Goal: Contribute content: Contribute content

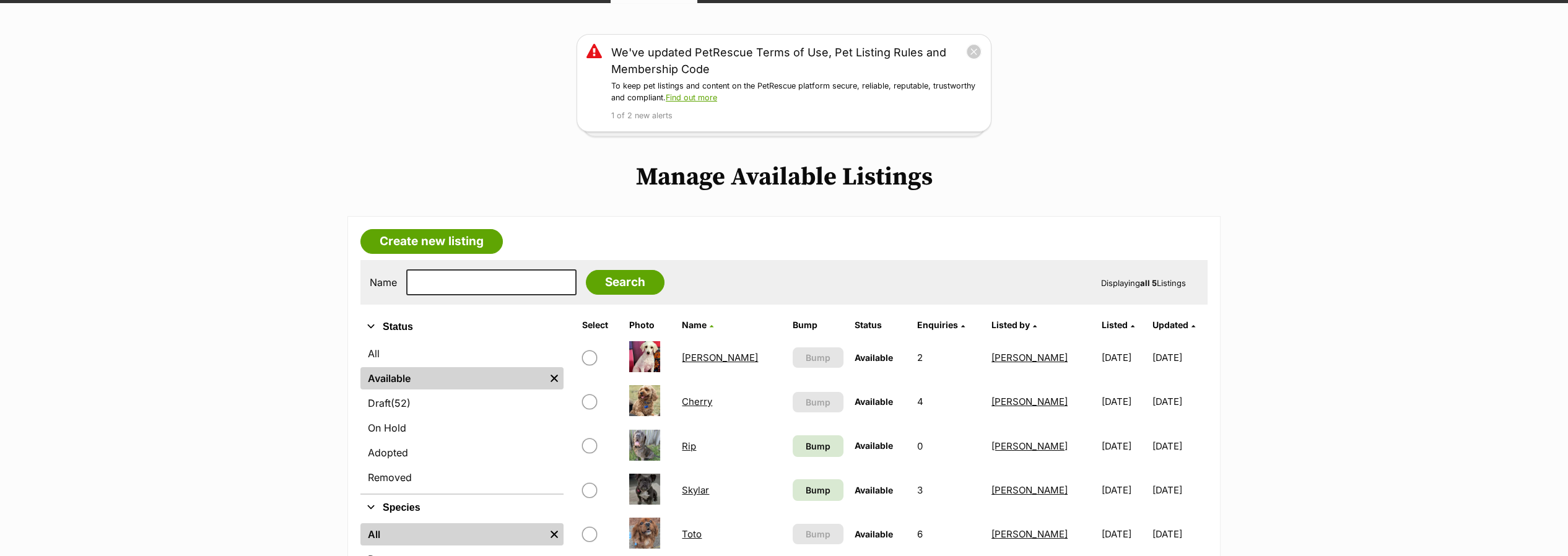
click at [699, 358] on link "[PERSON_NAME]" at bounding box center [720, 357] width 76 height 12
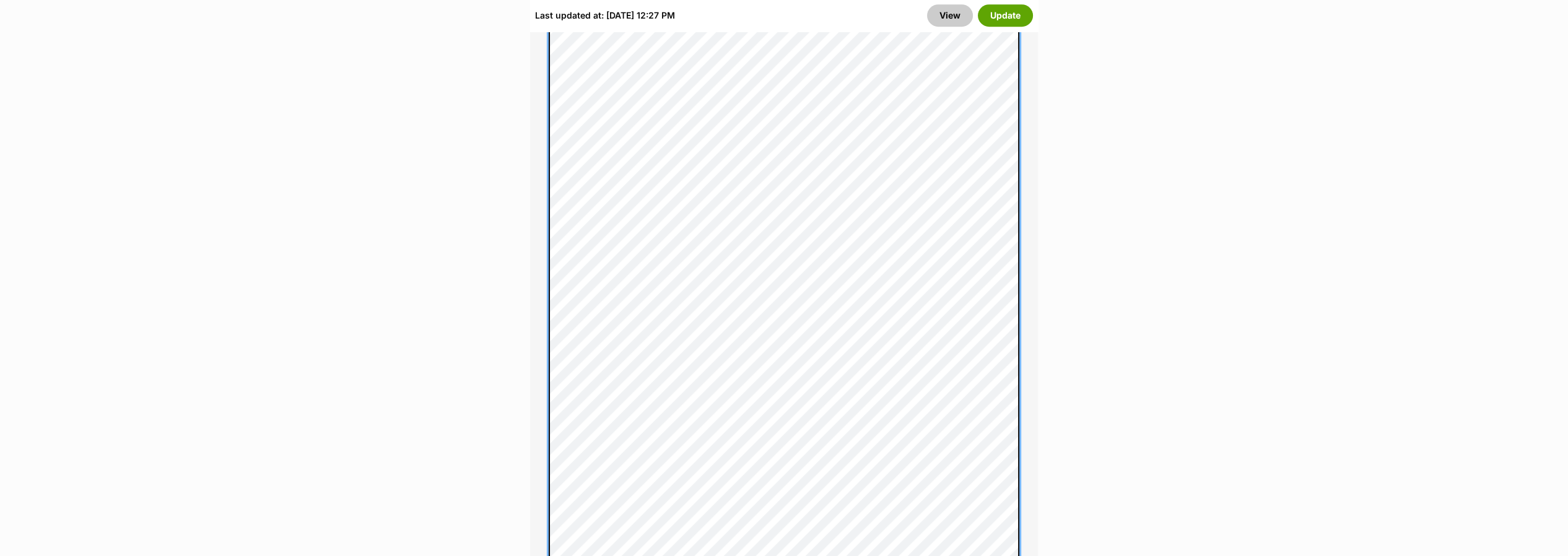
scroll to position [1513, 0]
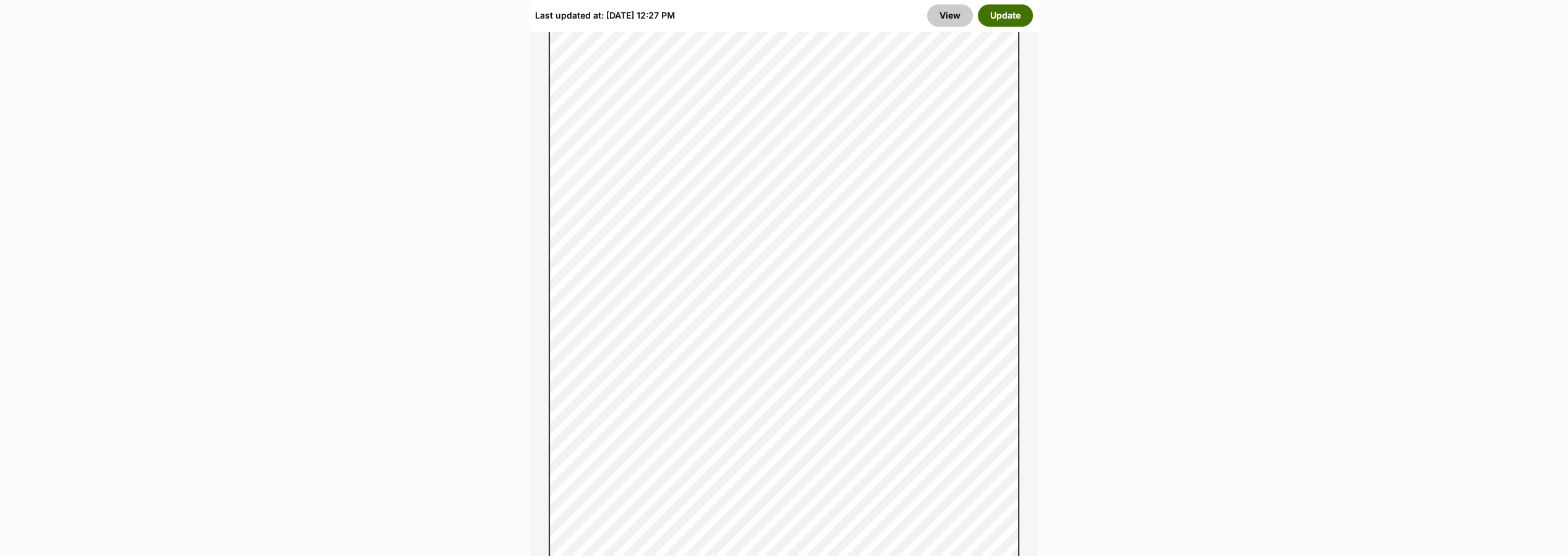
click at [1000, 15] on button "Update" at bounding box center [1006, 15] width 55 height 22
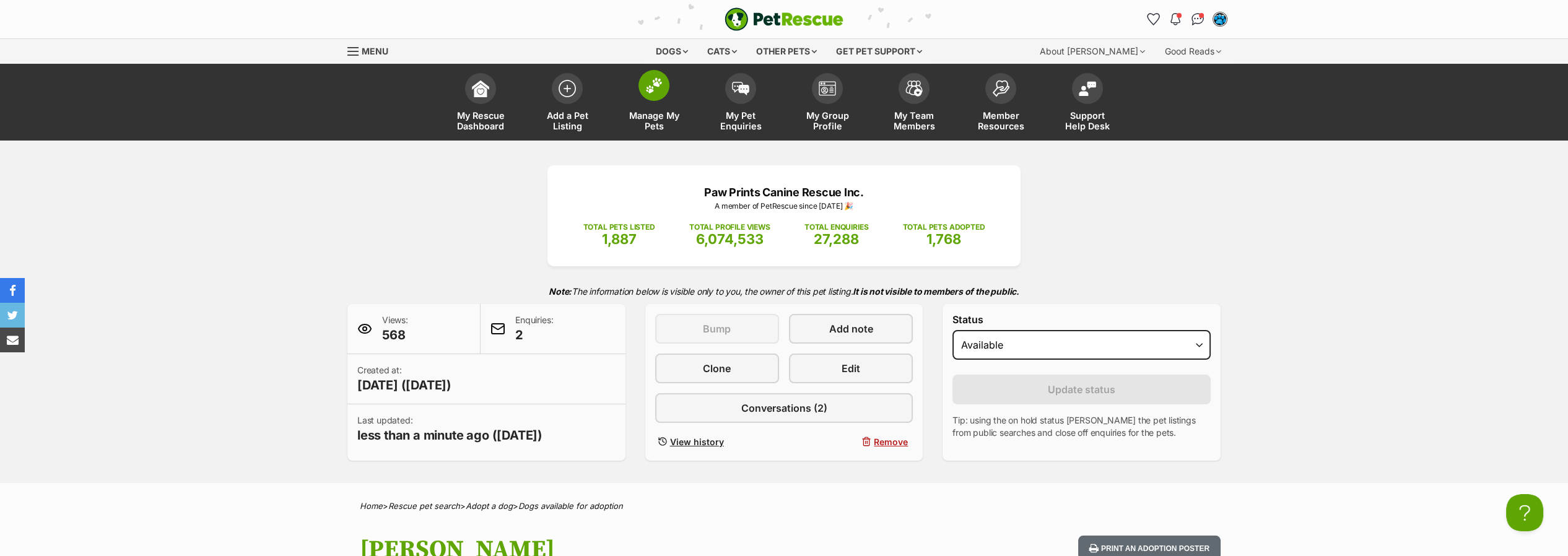
click at [650, 86] on img at bounding box center [654, 85] width 17 height 16
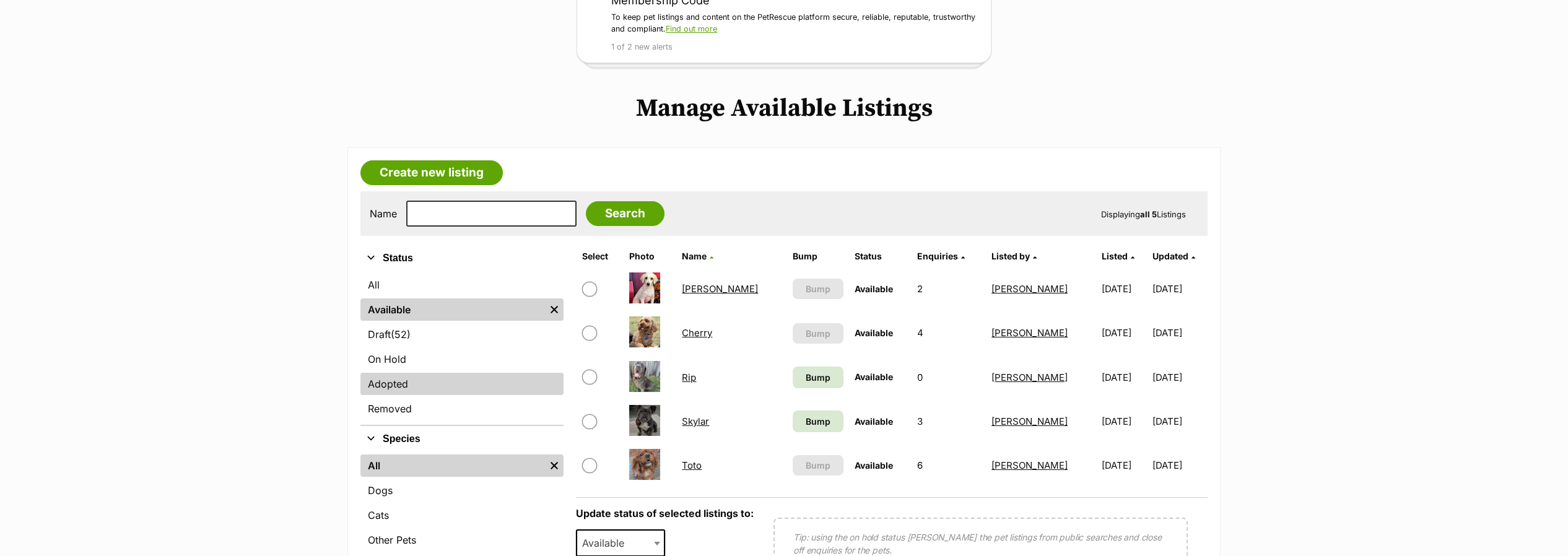
click at [380, 383] on link "Adopted" at bounding box center [462, 383] width 203 height 22
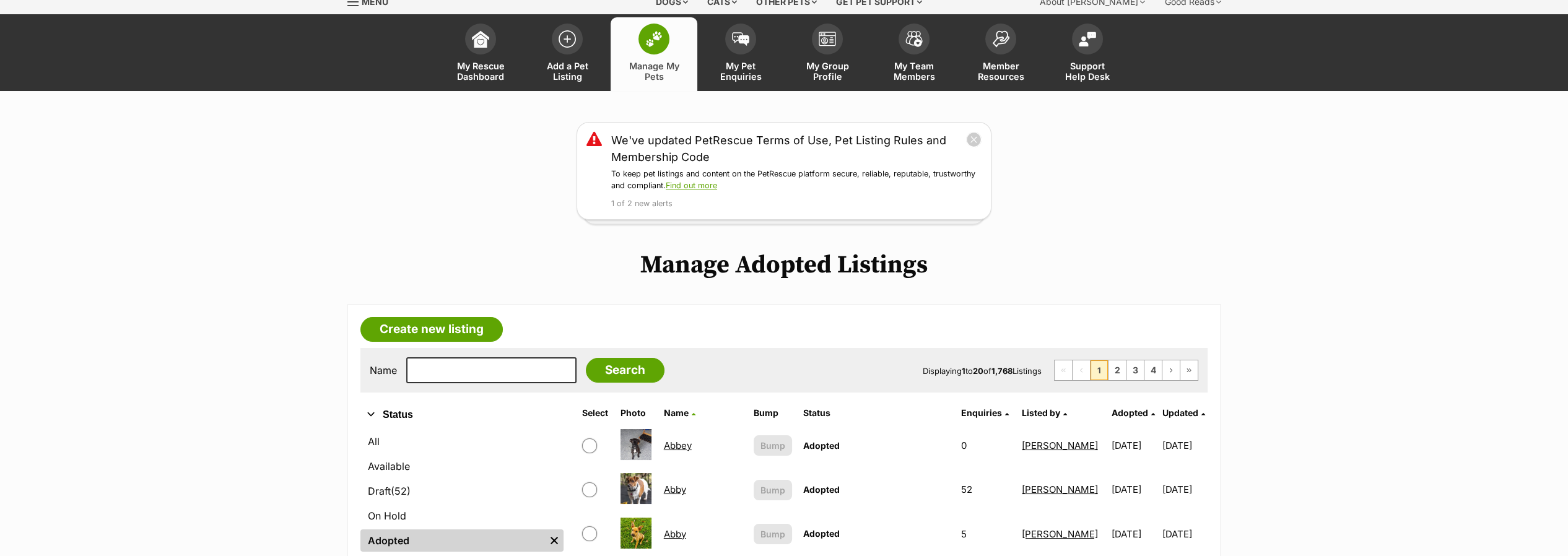
scroll to position [69, 0]
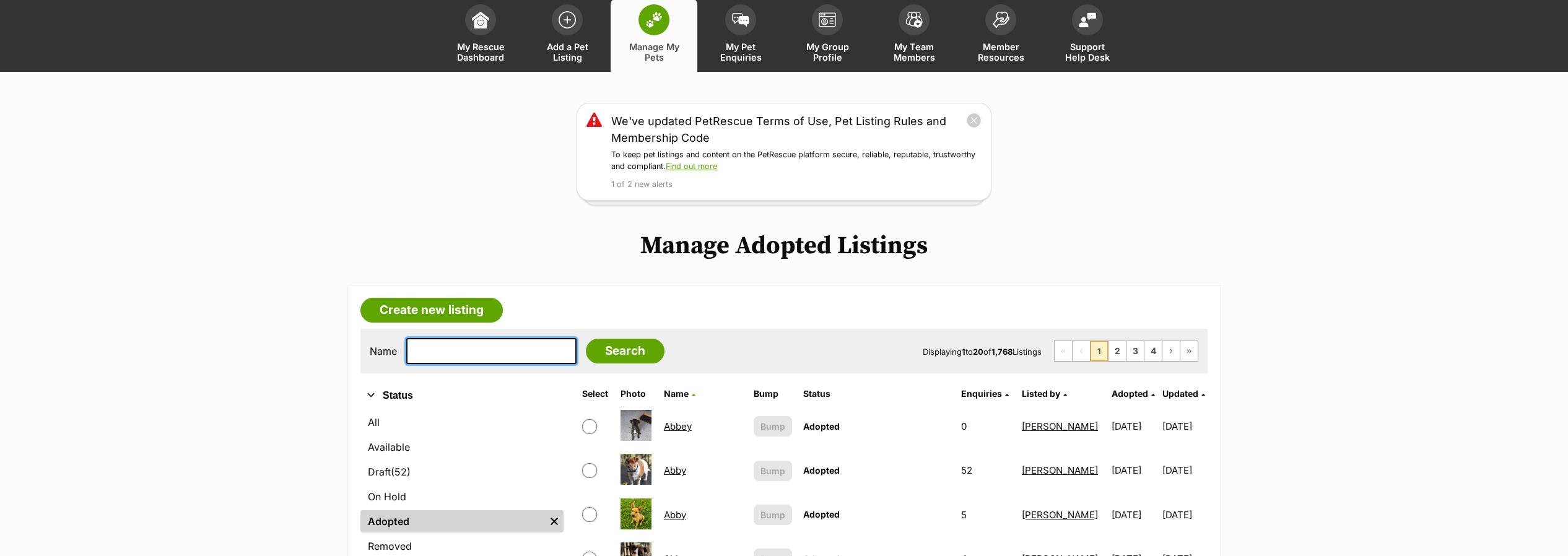
click at [470, 355] on input "text" at bounding box center [491, 351] width 170 height 26
type input "ginger"
click at [586, 339] on input "Search" at bounding box center [625, 351] width 79 height 25
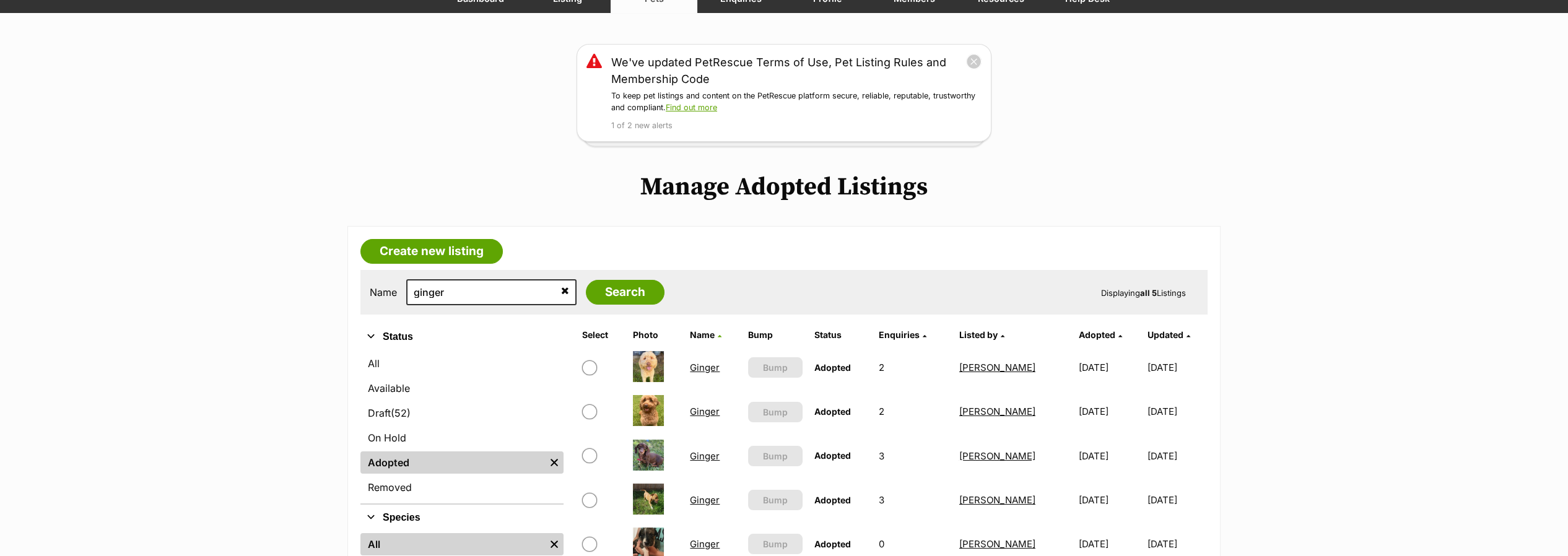
scroll to position [137, 0]
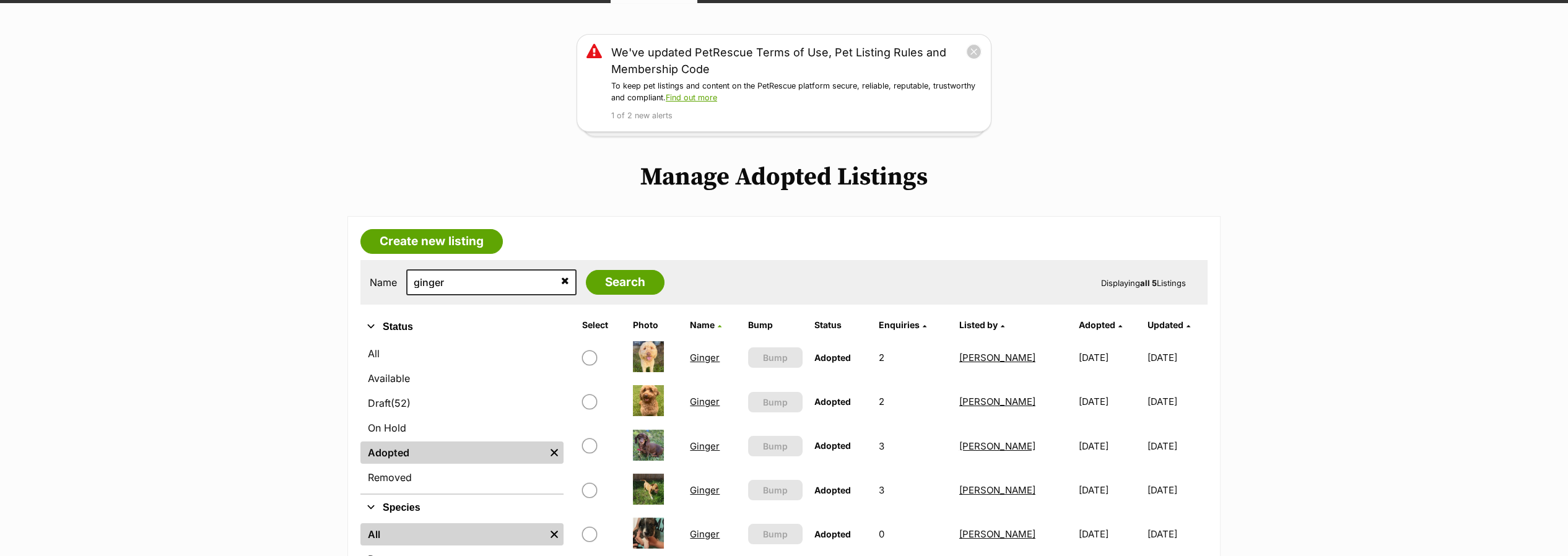
click at [709, 401] on link "Ginger" at bounding box center [705, 401] width 30 height 12
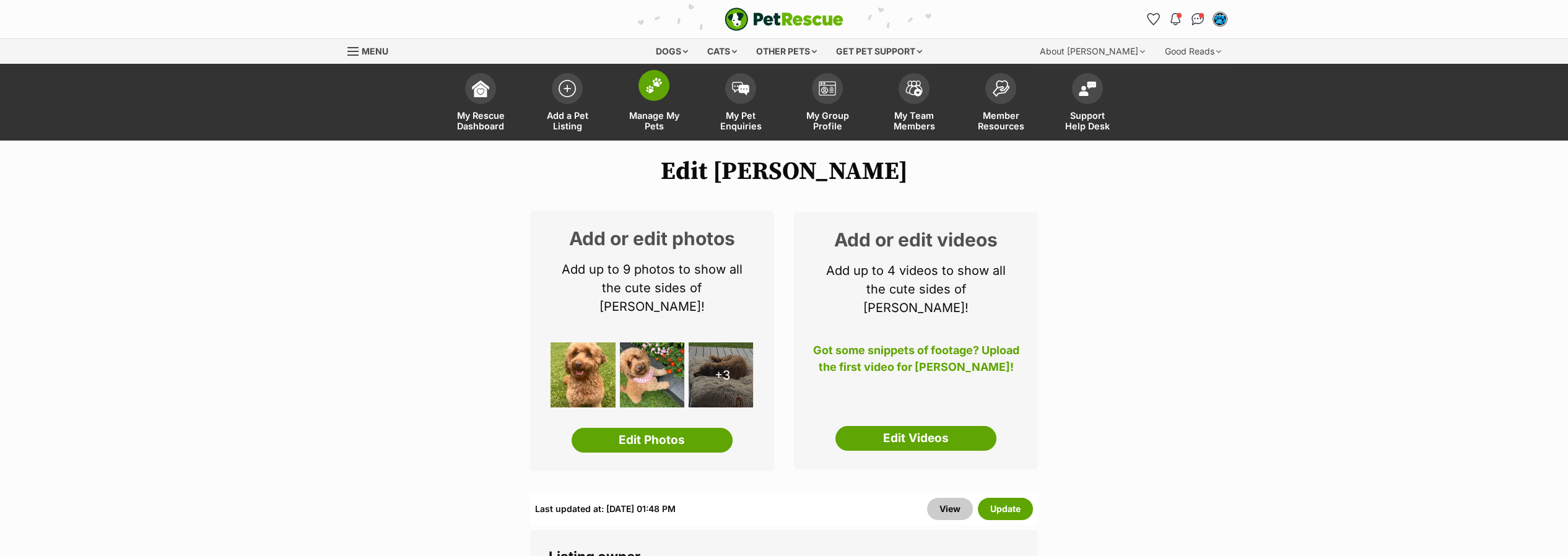
click at [647, 93] on span at bounding box center [654, 85] width 31 height 31
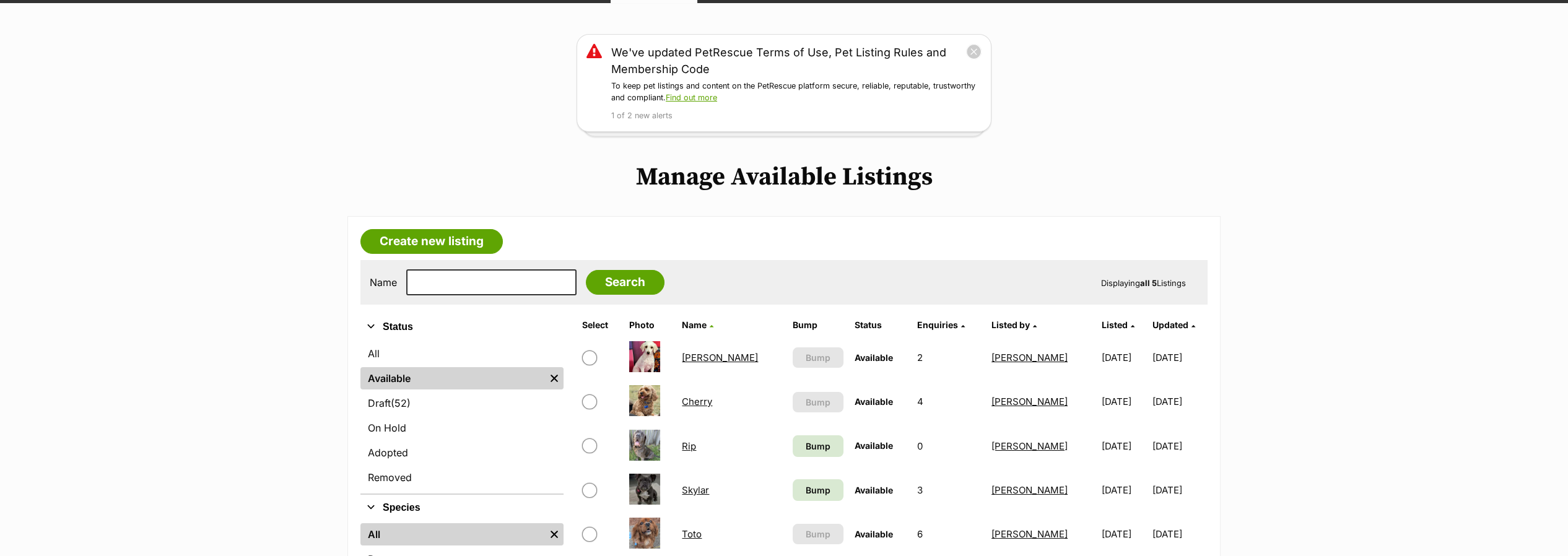
click at [702, 353] on link "[PERSON_NAME]" at bounding box center [720, 357] width 76 height 12
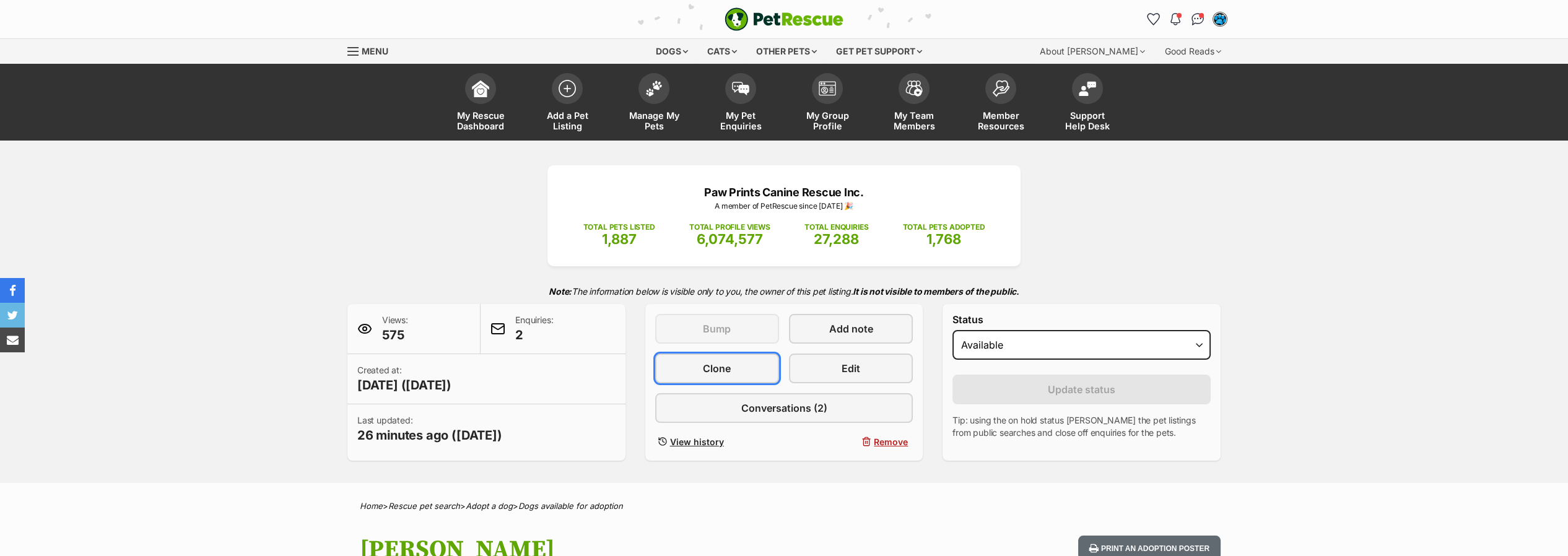
click at [687, 365] on link "Clone" at bounding box center [717, 368] width 124 height 30
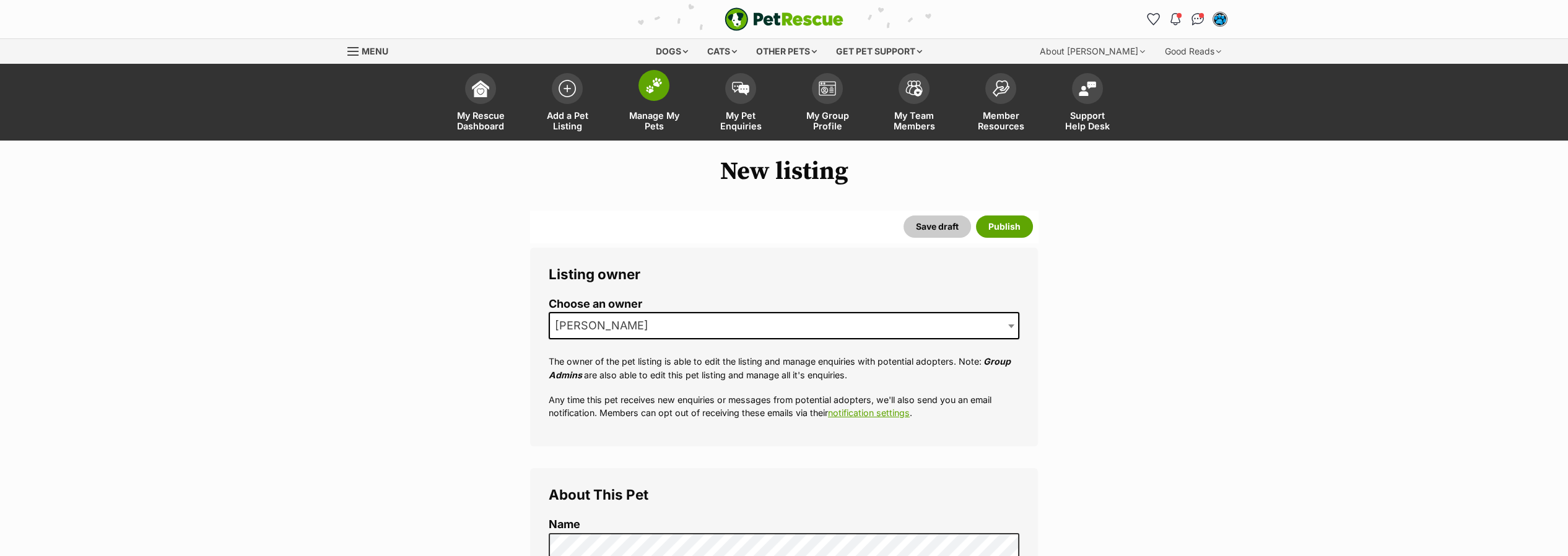
click at [653, 82] on img at bounding box center [654, 85] width 17 height 16
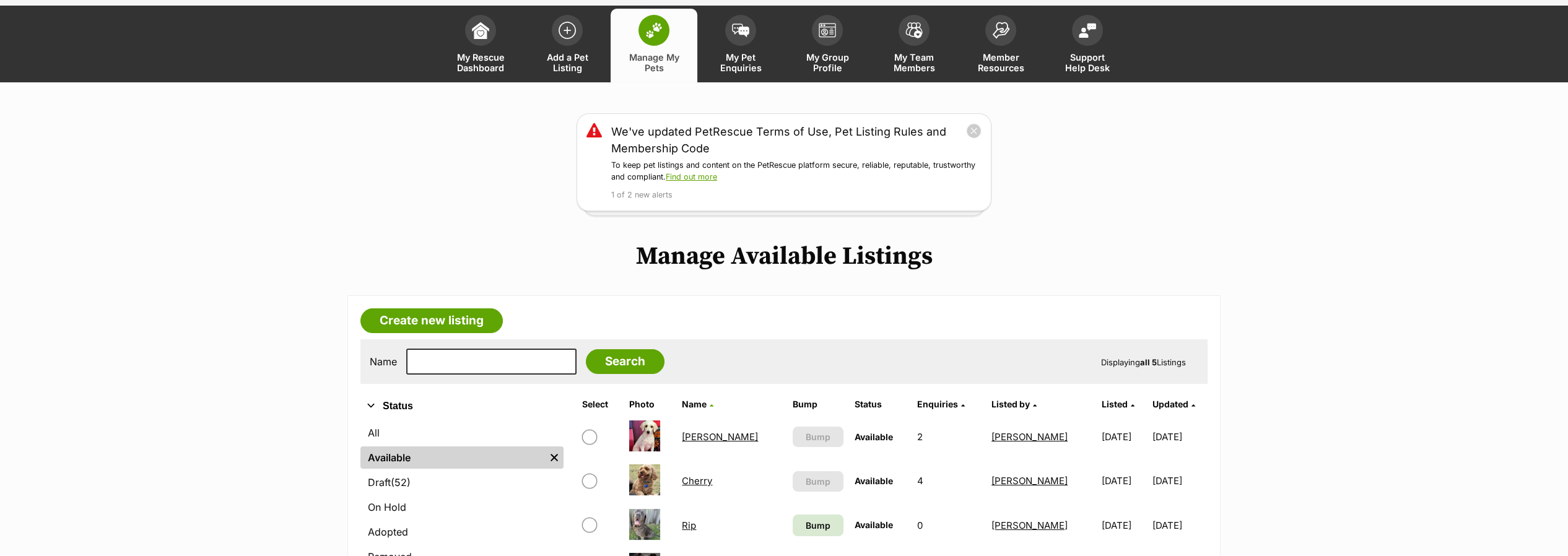
scroll to position [137, 0]
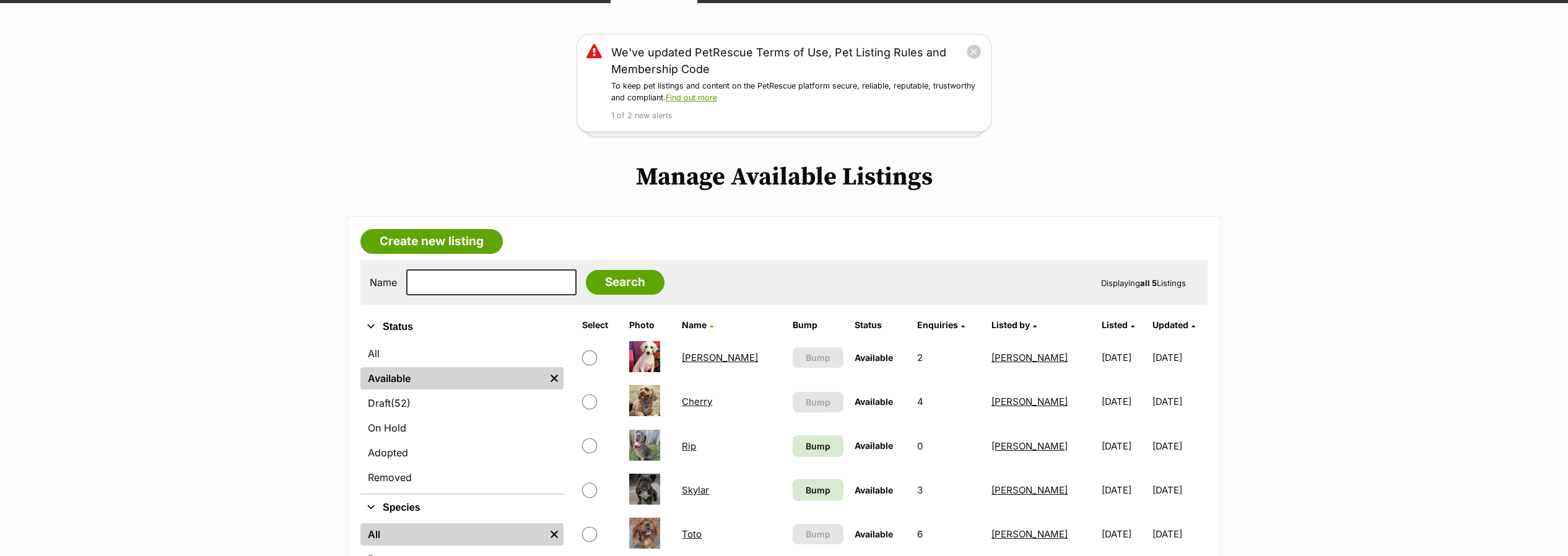
click at [706, 400] on link "Cherry" at bounding box center [697, 401] width 30 height 12
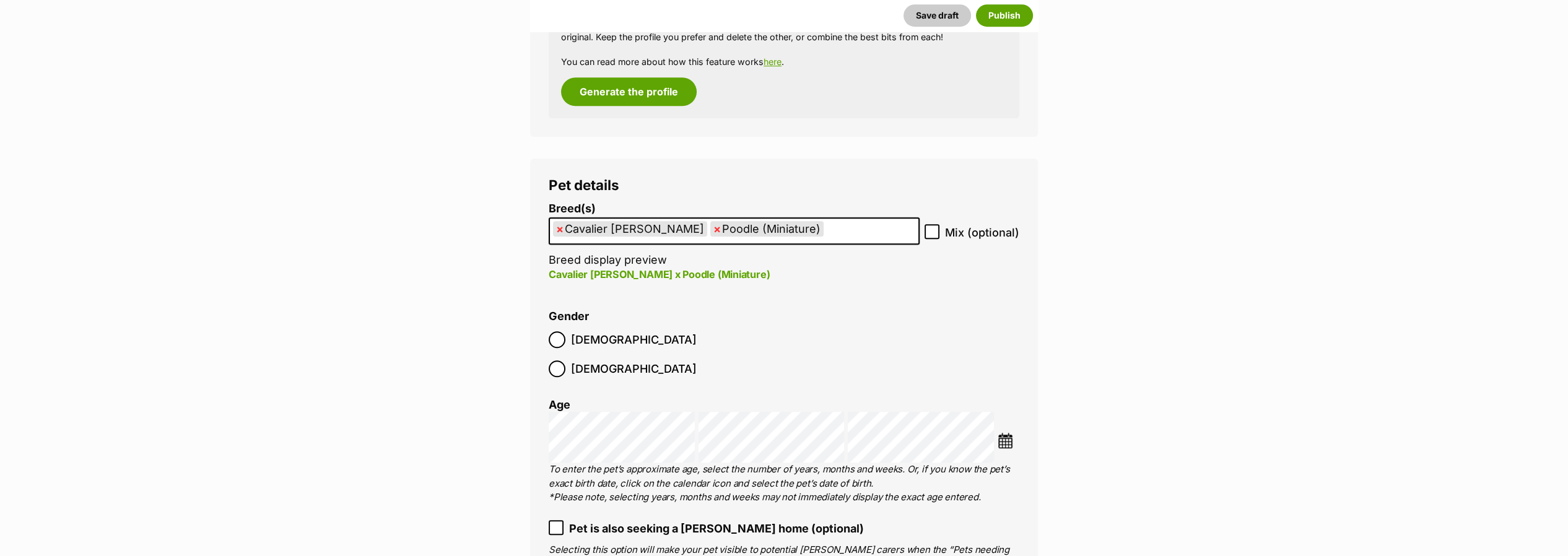
scroll to position [2317, 0]
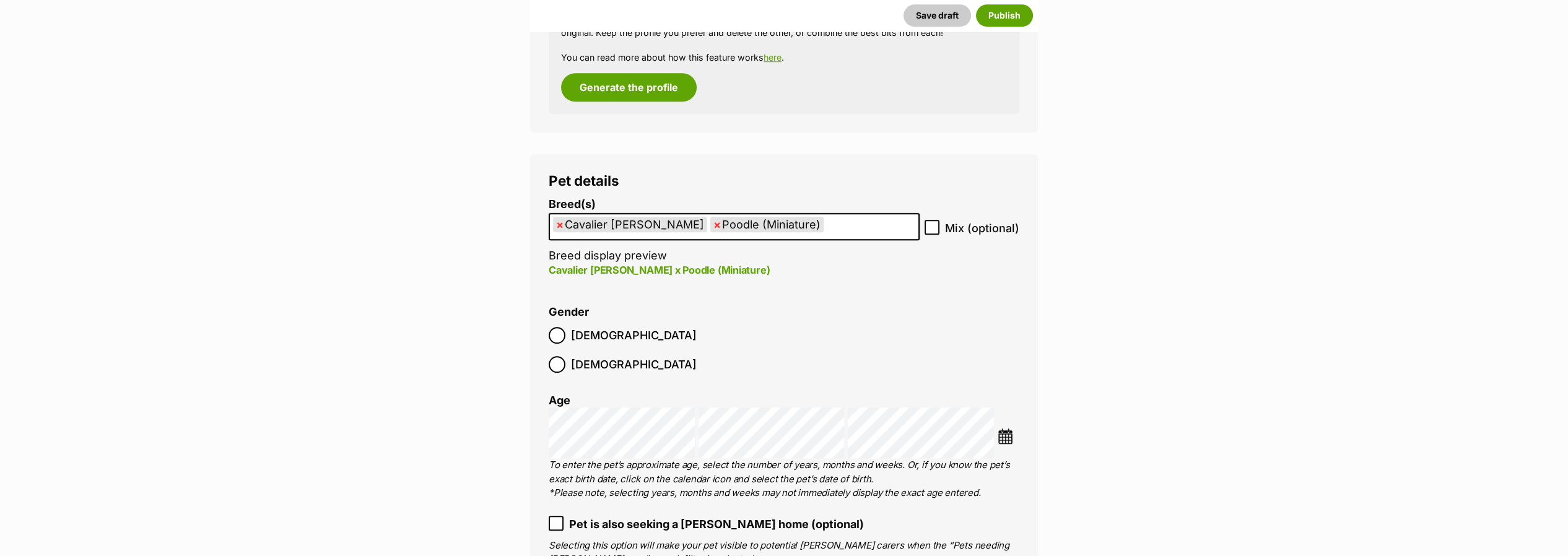
click at [861, 225] on ul "× Cavalier King Charles Spaniel × Poodle (Miniature)" at bounding box center [734, 227] width 368 height 25
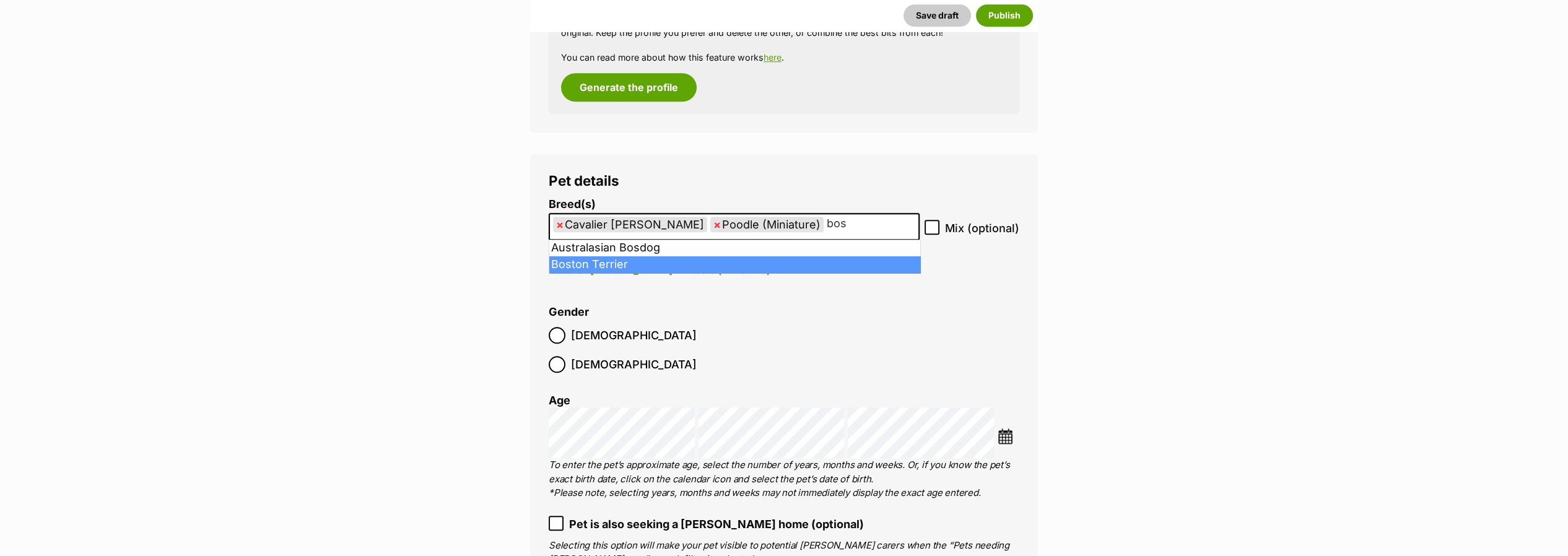
type input "bos"
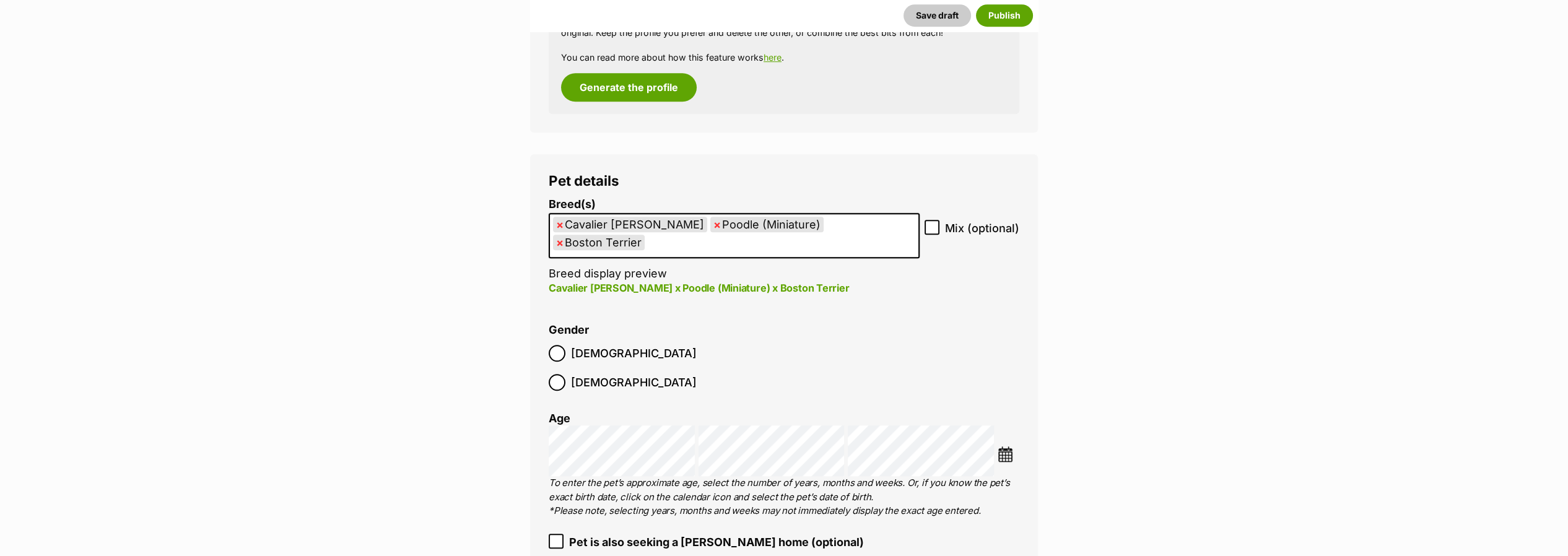
drag, startPoint x: 1008, startPoint y: 427, endPoint x: 1005, endPoint y: 419, distance: 8.5
click at [1010, 446] on img at bounding box center [1005, 453] width 15 height 15
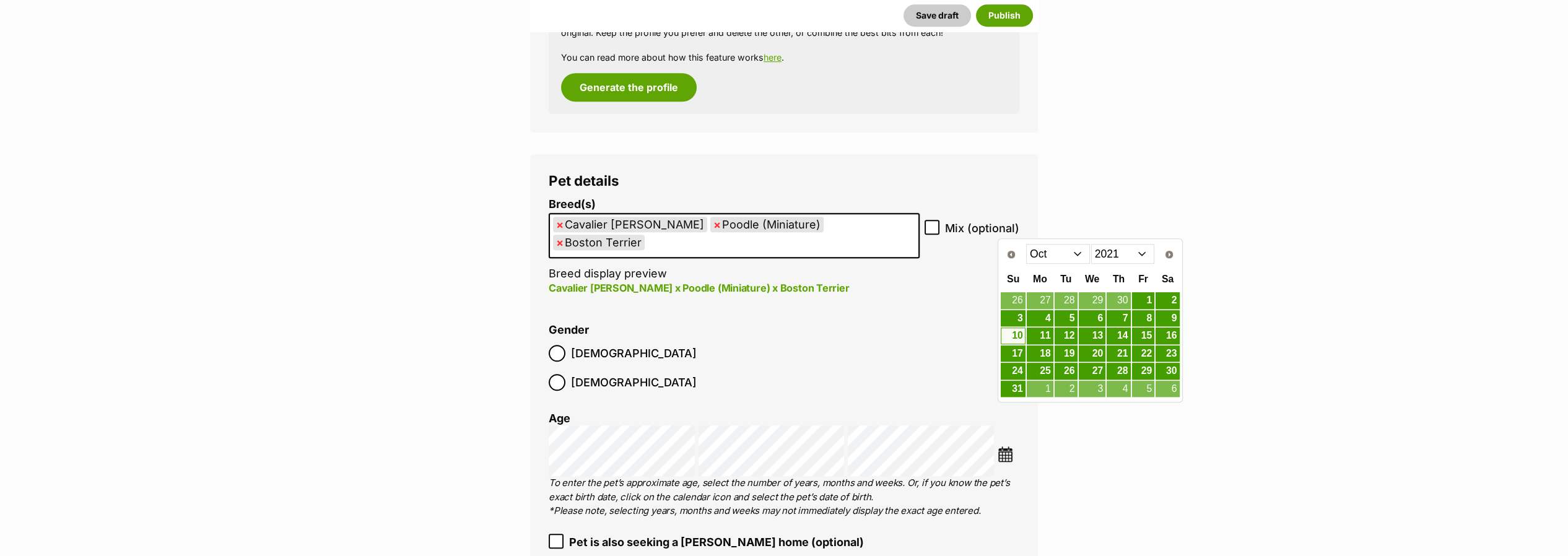
drag, startPoint x: 1142, startPoint y: 252, endPoint x: 1134, endPoint y: 291, distance: 39.8
click at [1142, 252] on select "2011 2012 2013 2014 2015 2016 2017 2018 2019 2020 2021 2022 2023 2024 2025" at bounding box center [1123, 254] width 64 height 20
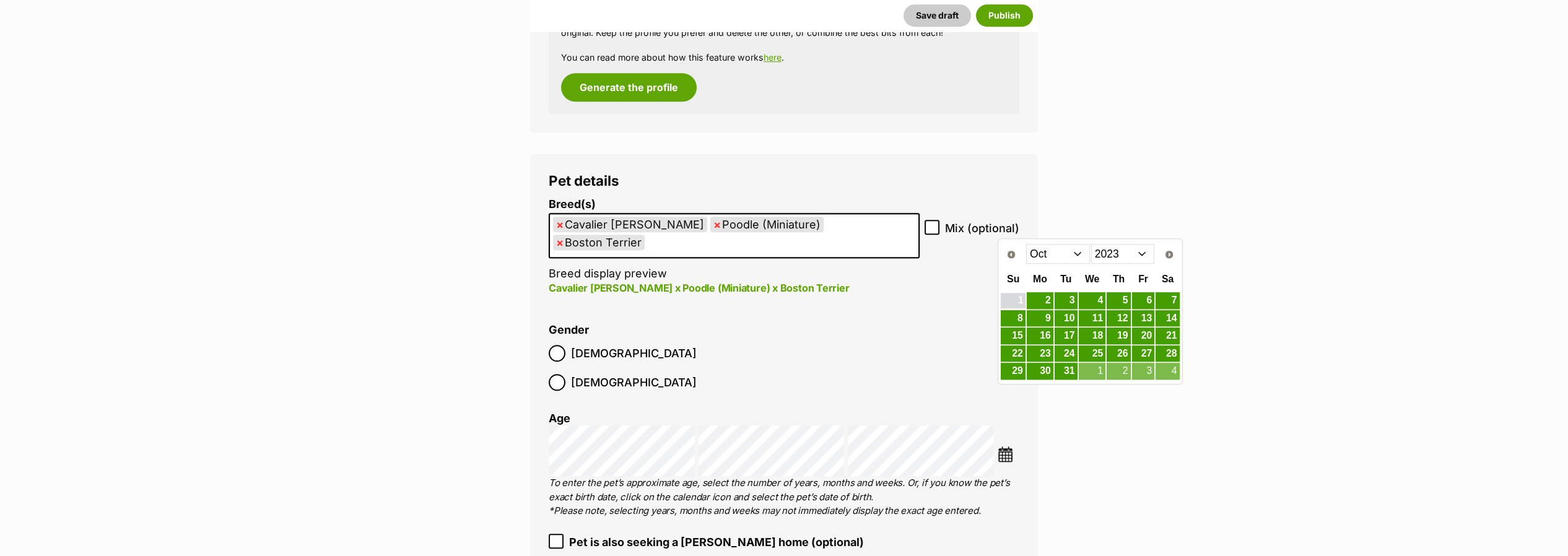
click at [1016, 301] on link "1" at bounding box center [1013, 300] width 24 height 15
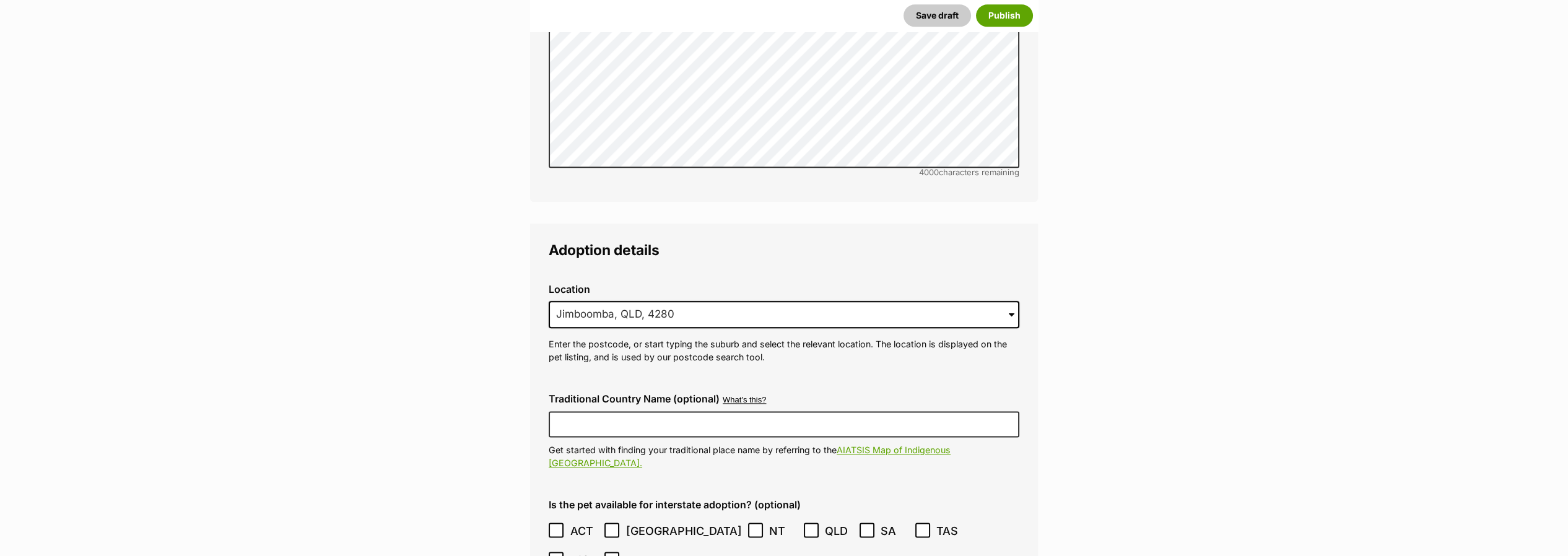
scroll to position [3761, 0]
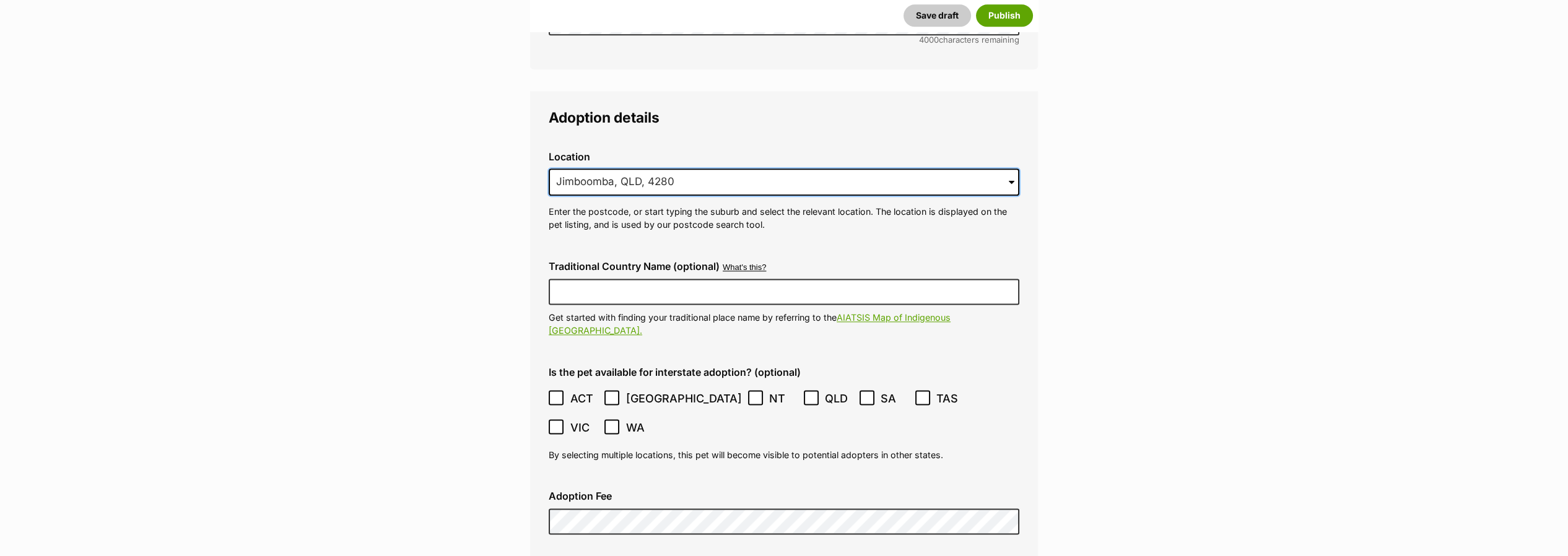
drag, startPoint x: 644, startPoint y: 145, endPoint x: 493, endPoint y: 139, distance: 151.1
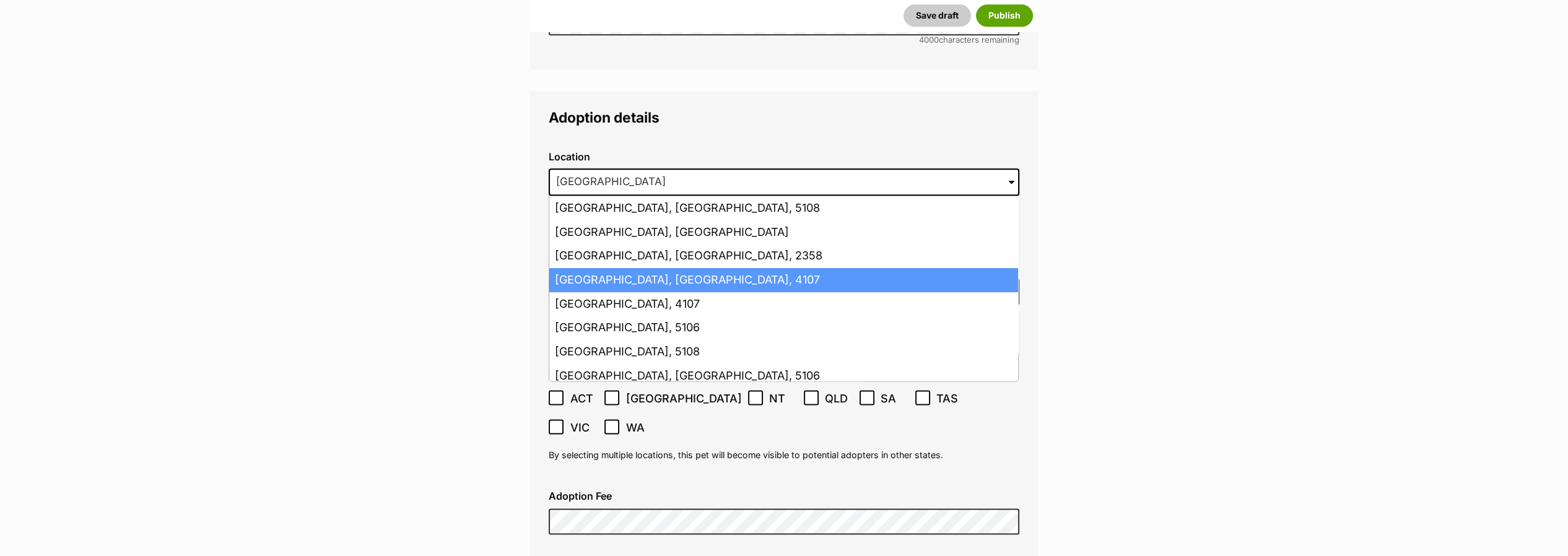
click at [599, 268] on li "Salisbury, Queensland, 4107" at bounding box center [783, 280] width 469 height 24
type input "Salisbury, Queensland, 4107"
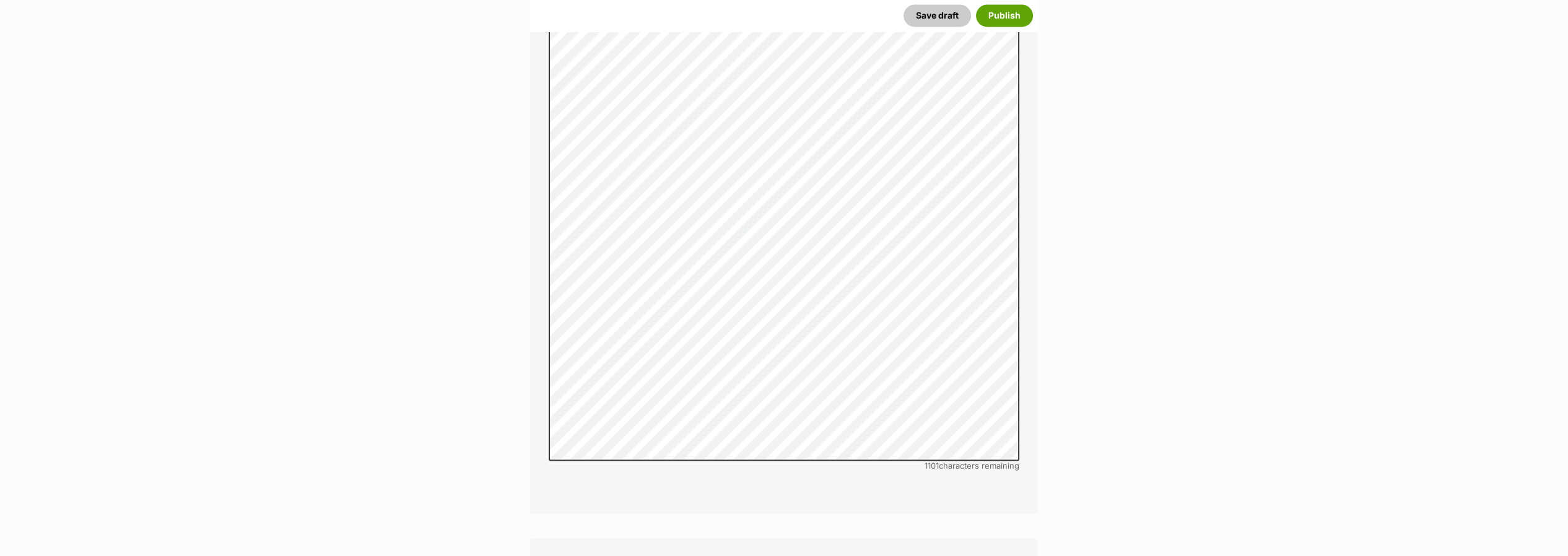
scroll to position [5411, 0]
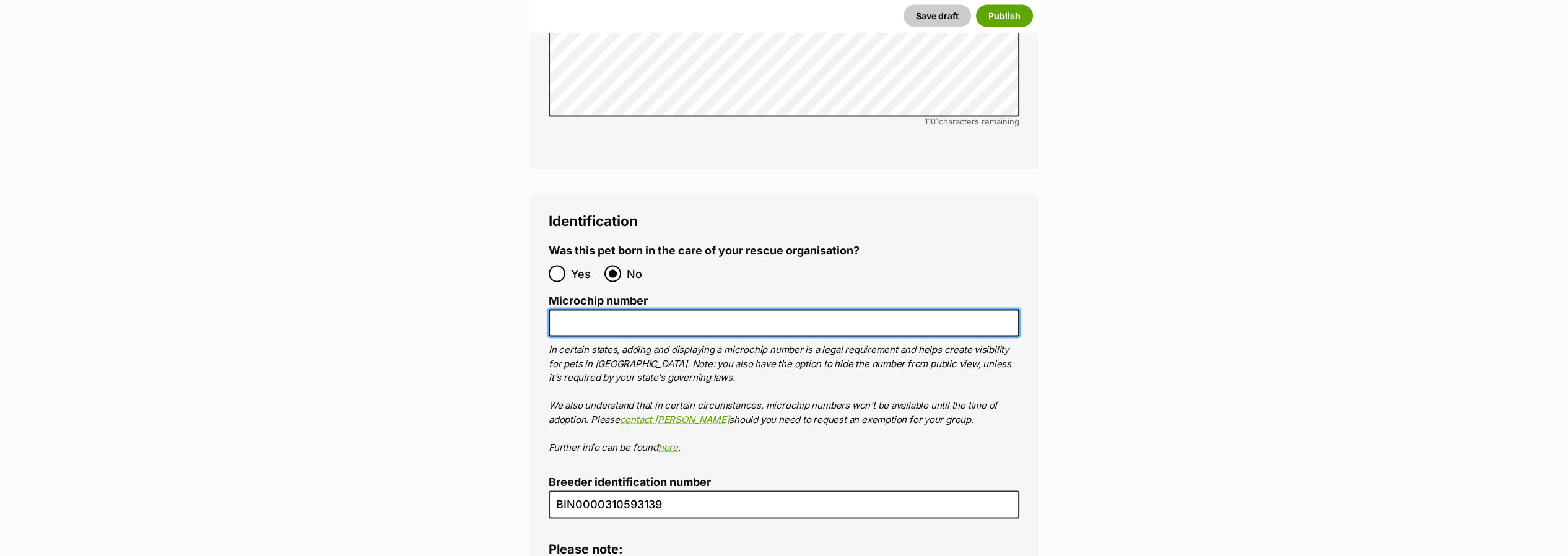
click at [597, 309] on input "Microchip number" at bounding box center [783, 323] width 470 height 28
paste input "956000015851561"
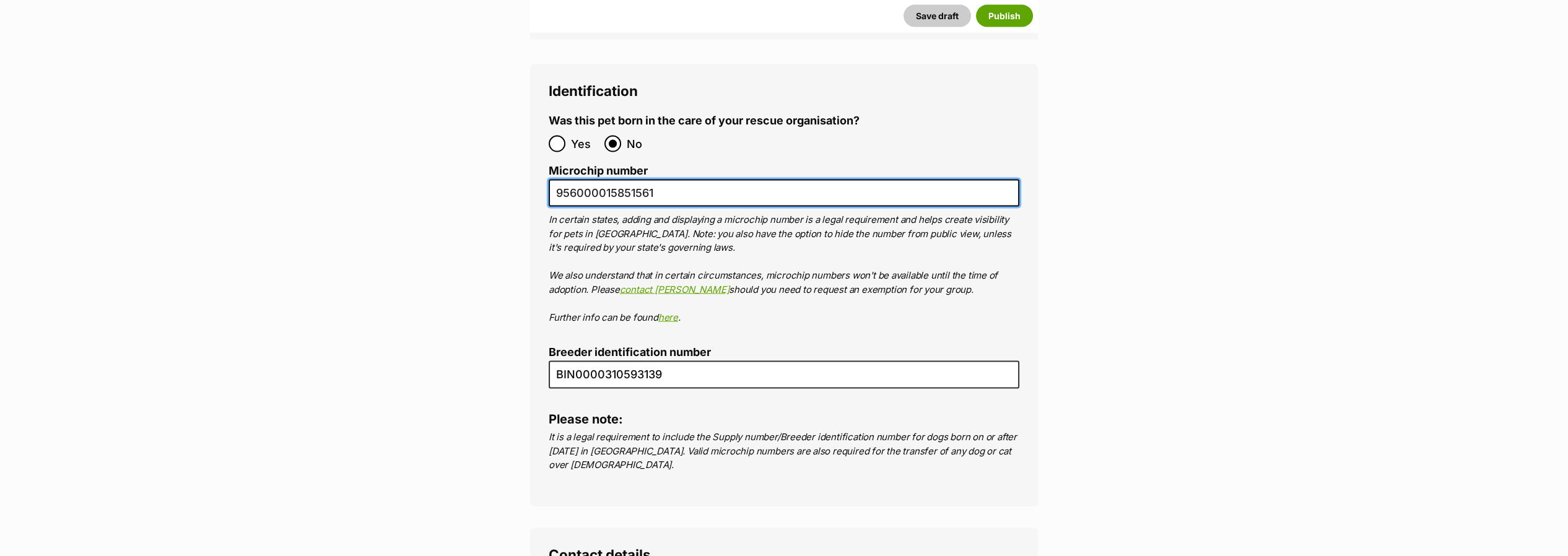
scroll to position [5755, 0]
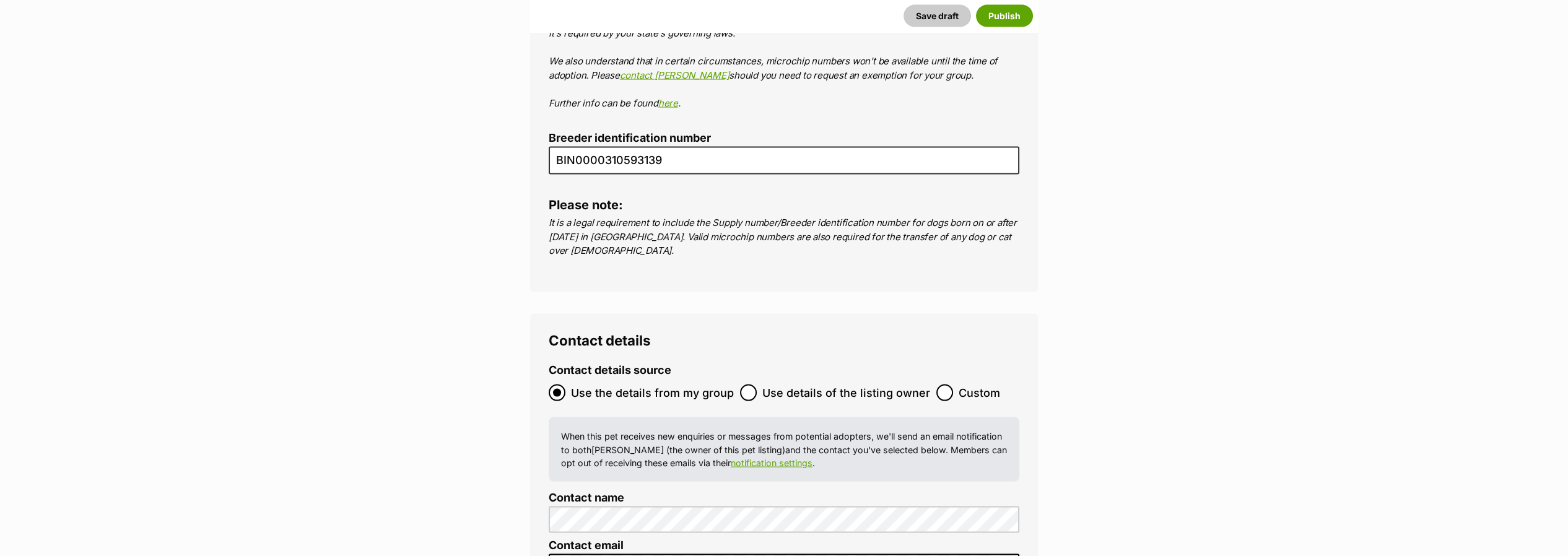
type input "956000015851561"
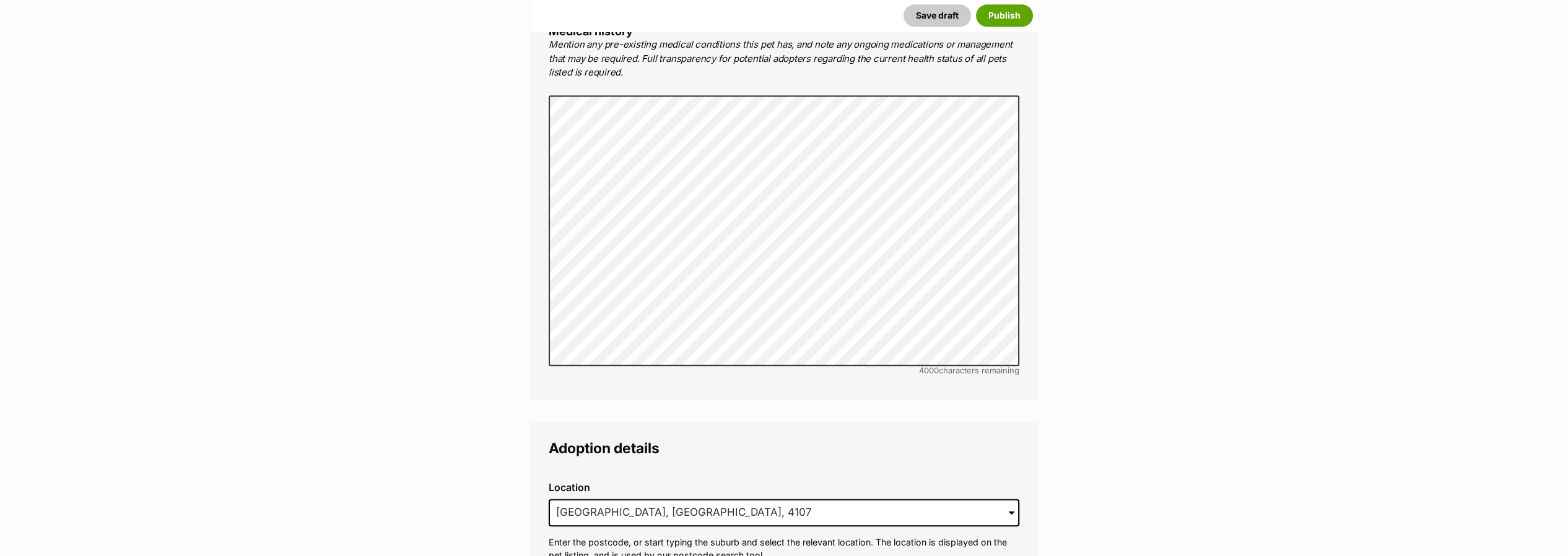
scroll to position [3349, 0]
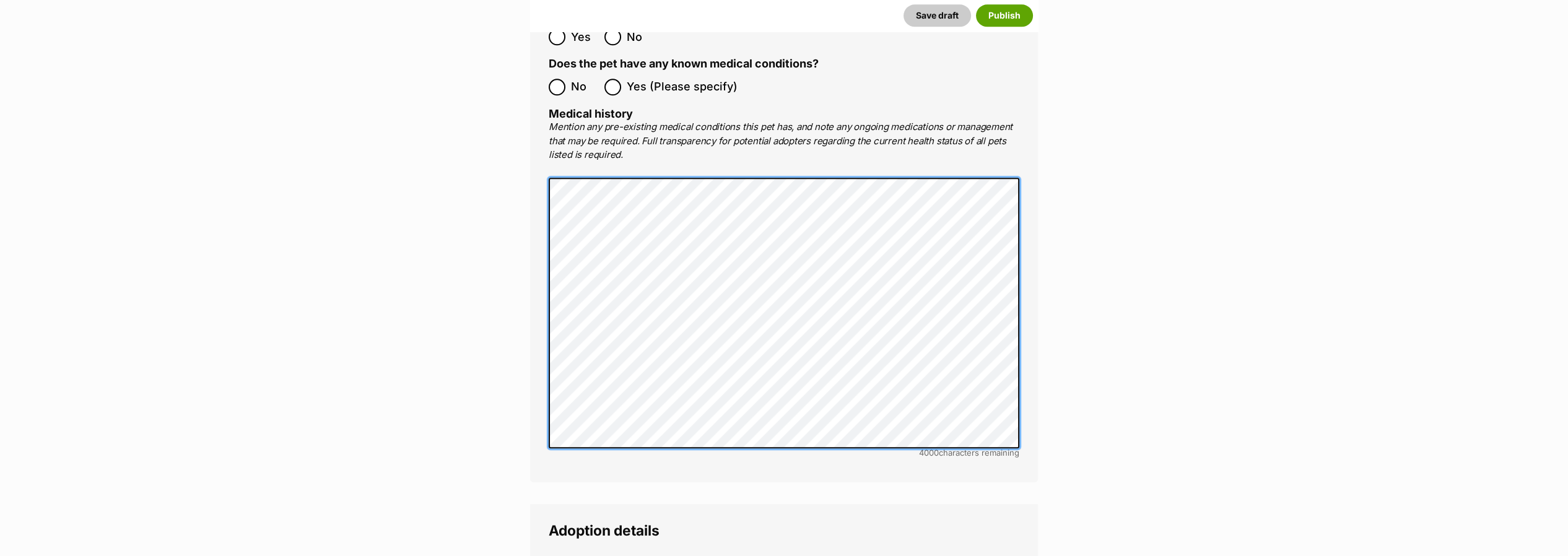
click at [422, 145] on main "New listing Listing owner Choose an owner Lisa Green The owner of the pet listi…" at bounding box center [784, 43] width 1568 height 6471
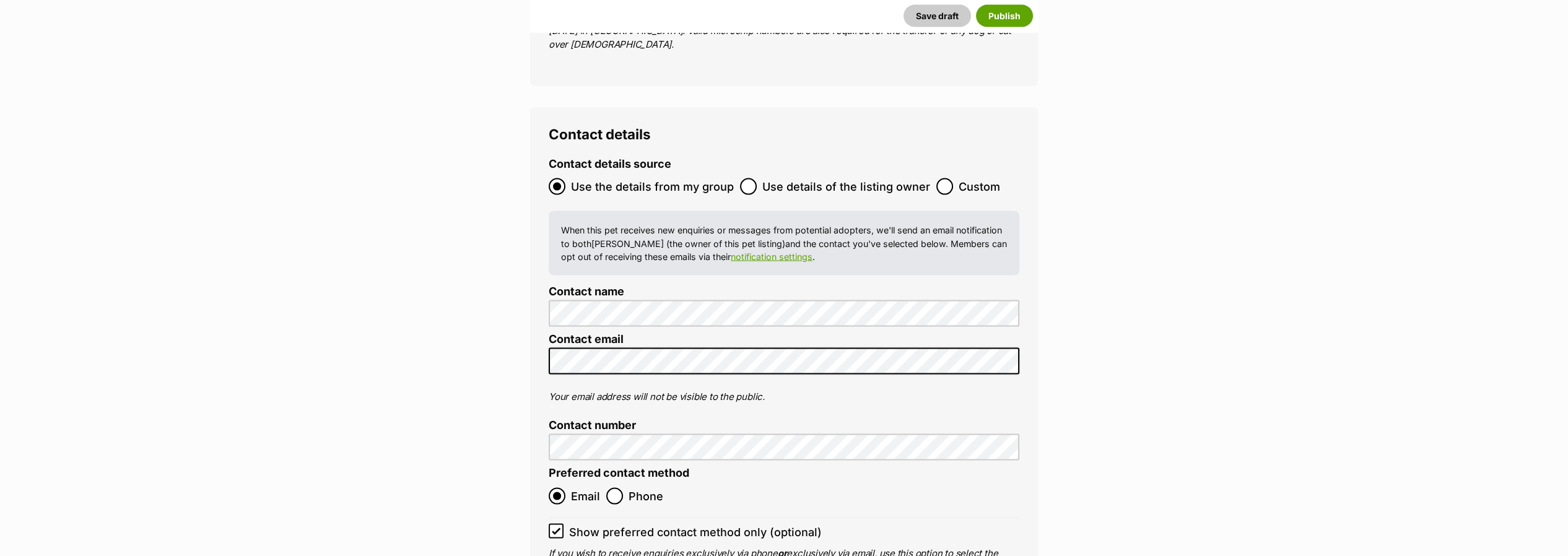
scroll to position [6237, 0]
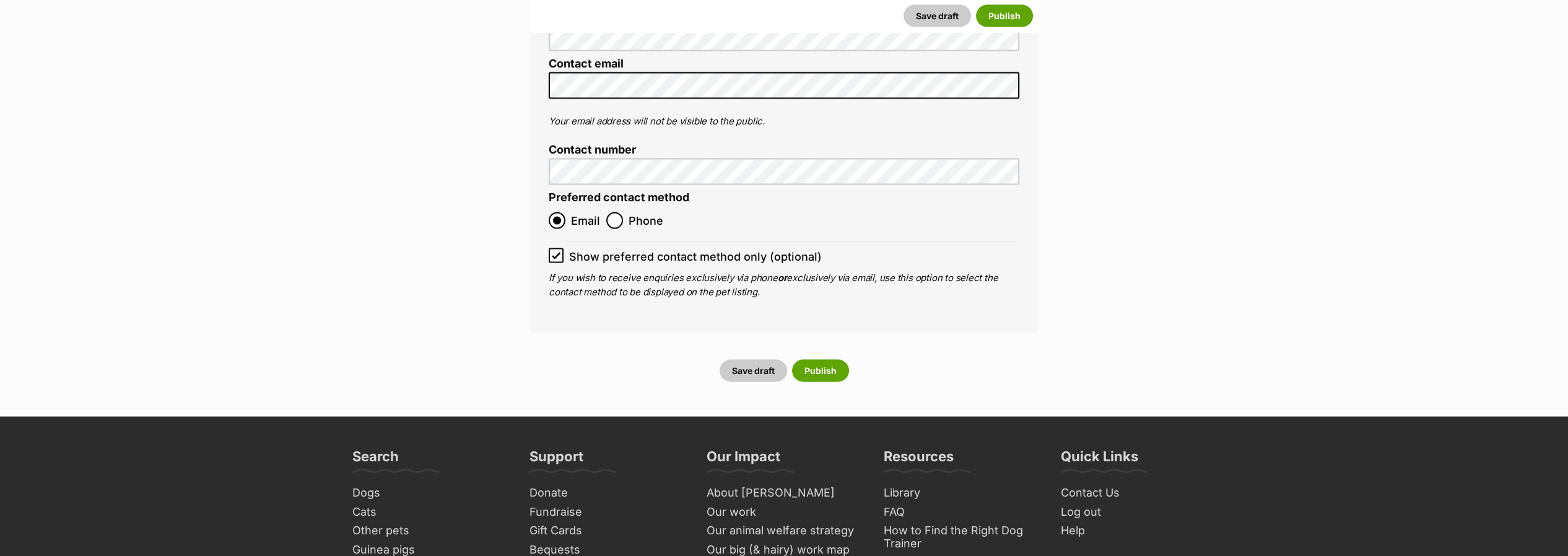
click at [813, 355] on div "Save draft Publish" at bounding box center [784, 371] width 508 height 32
click at [815, 359] on button "Publish" at bounding box center [820, 370] width 57 height 22
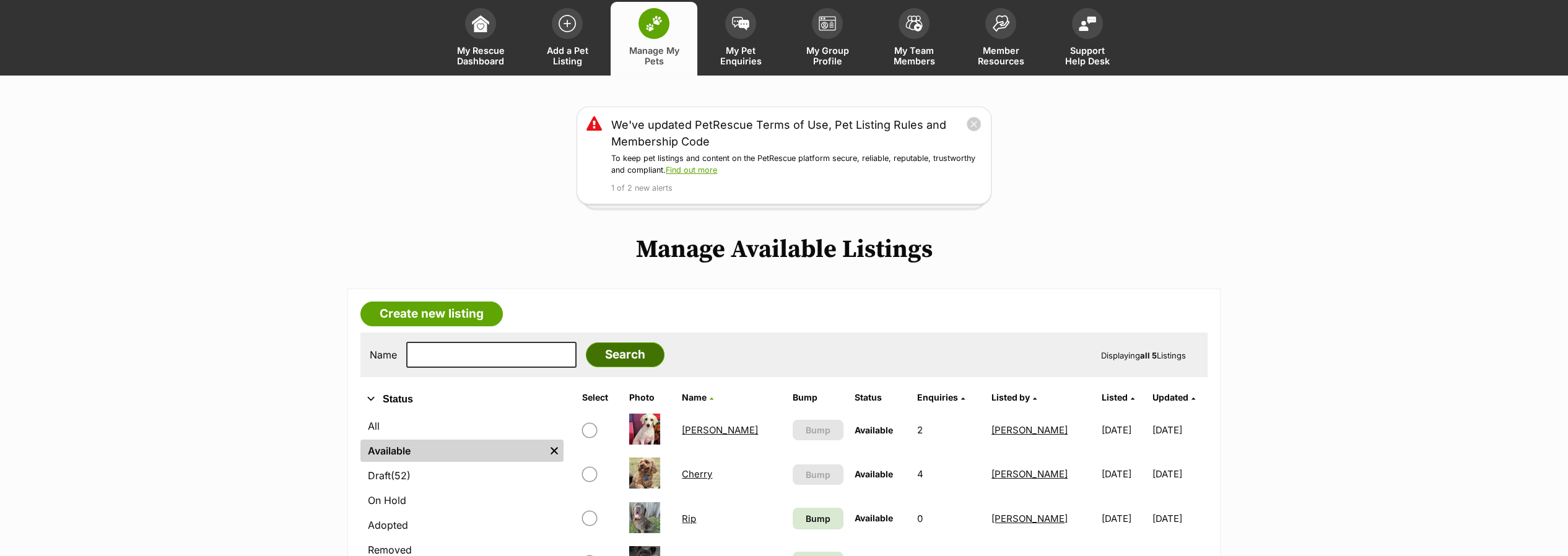
scroll to position [137, 0]
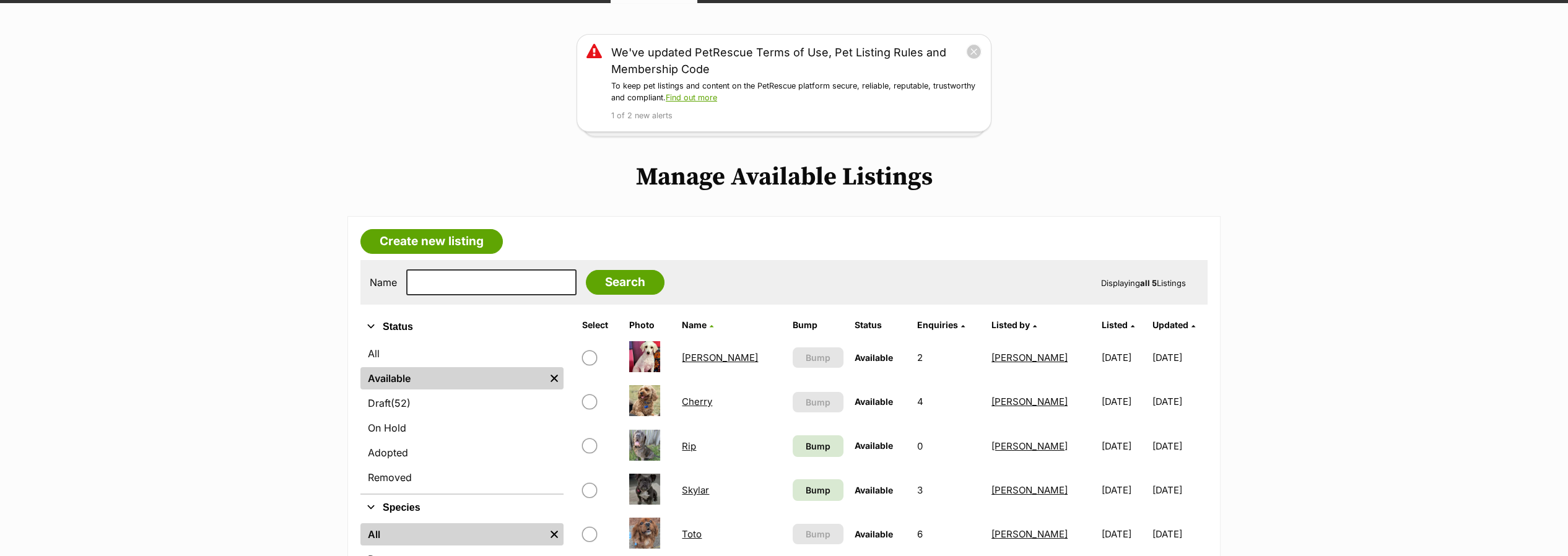
click at [712, 400] on link "Cherry" at bounding box center [697, 401] width 30 height 12
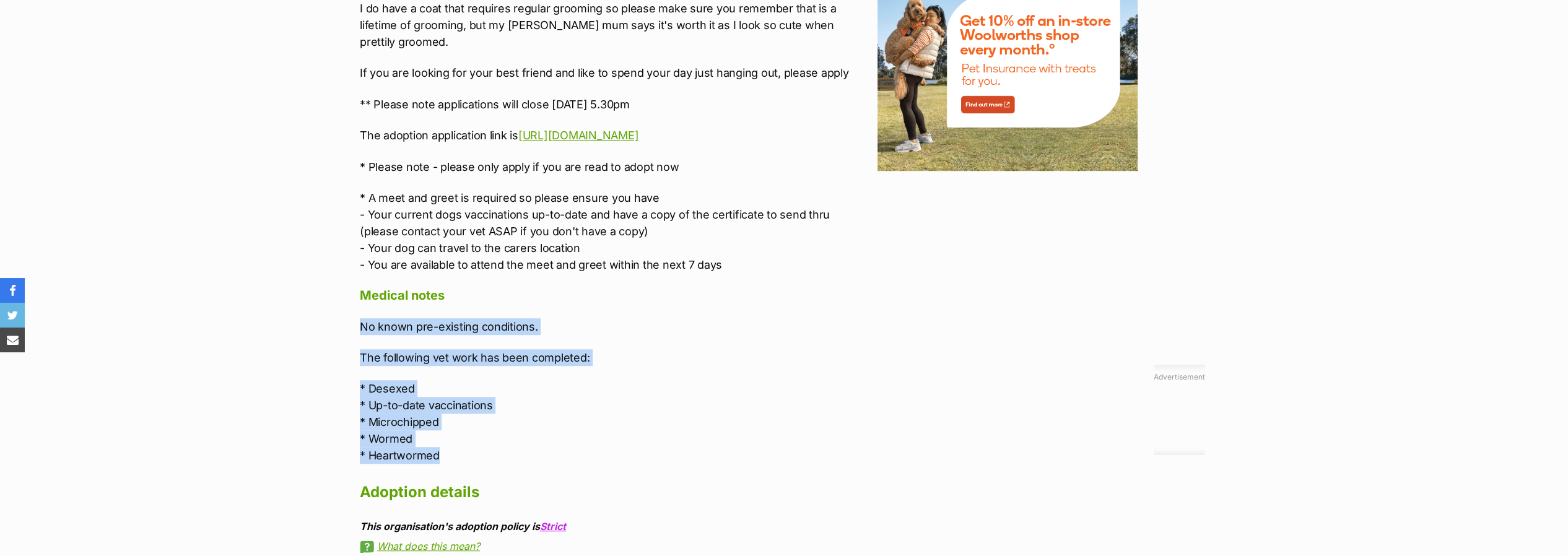
drag, startPoint x: 360, startPoint y: 289, endPoint x: 470, endPoint y: 416, distance: 168.0
click at [470, 416] on div "No known pre-existing conditions. The following vet work has been completed: * …" at bounding box center [615, 391] width 512 height 146
copy div "No known pre-existing conditions. The following vet work has been completed: * …"
